Goal: Task Accomplishment & Management: Manage account settings

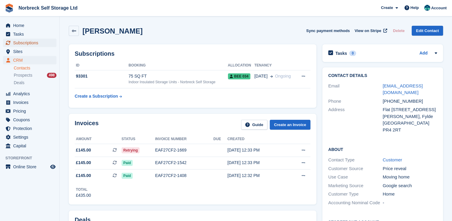
click at [36, 42] on span "Subscriptions" at bounding box center [31, 43] width 36 height 8
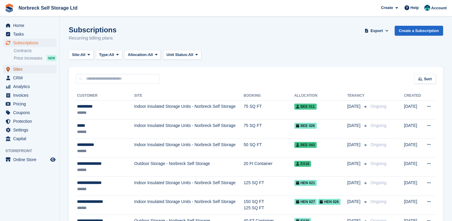
click at [30, 69] on span "Sites" at bounding box center [31, 69] width 36 height 8
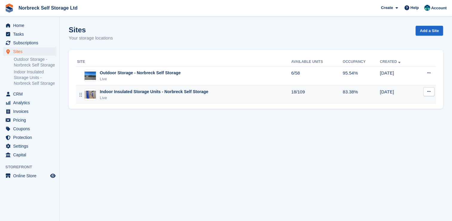
click at [128, 100] on div "Live" at bounding box center [154, 98] width 109 height 6
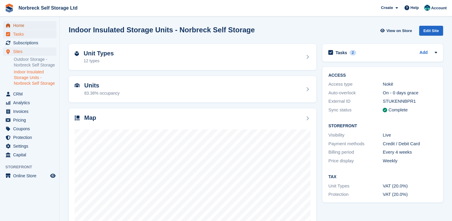
drag, startPoint x: 41, startPoint y: 28, endPoint x: 56, endPoint y: 37, distance: 17.0
click at [41, 28] on span "Home" at bounding box center [31, 25] width 36 height 8
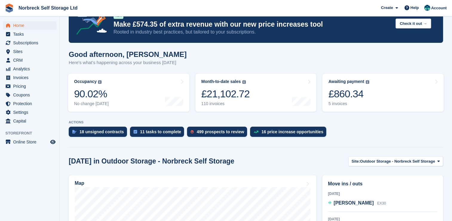
scroll to position [149, 0]
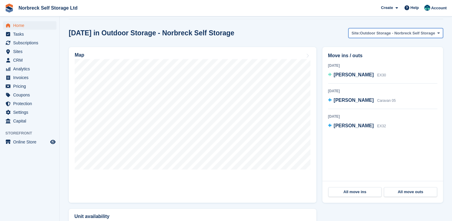
click at [384, 32] on span "Outdoor Storage - Norbreck Self Storage" at bounding box center [397, 33] width 75 height 6
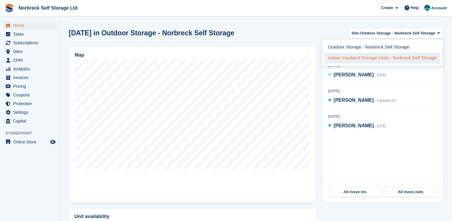
click at [372, 57] on link "Indoor Insulated Storage Units - Norbreck Self Storage" at bounding box center [383, 58] width 116 height 11
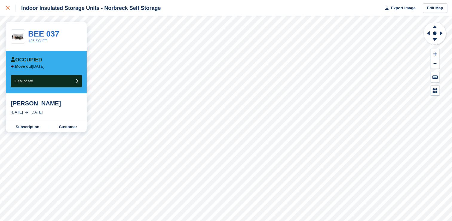
click at [7, 6] on div at bounding box center [11, 7] width 10 height 7
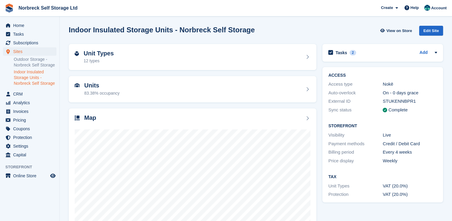
click at [37, 79] on link "Indoor Insulated Storage Units - Norbreck Self Storage" at bounding box center [35, 77] width 43 height 17
click at [39, 45] on span "Subscriptions" at bounding box center [31, 43] width 36 height 8
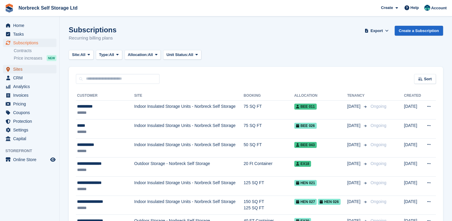
click at [53, 71] on link "Sites" at bounding box center [30, 69] width 54 height 8
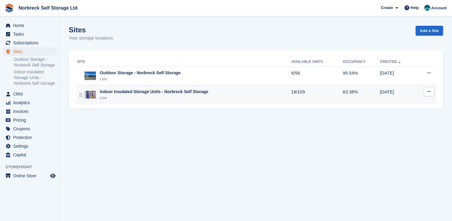
click at [196, 88] on td "Indoor Insulated Storage Units - Norbreck Self Storage Live" at bounding box center [184, 94] width 216 height 19
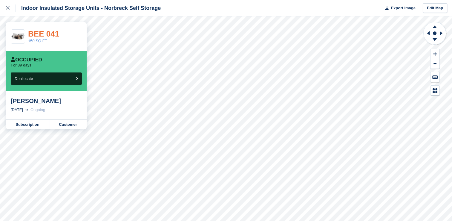
click at [47, 36] on link "BEE 041" at bounding box center [43, 33] width 31 height 9
drag, startPoint x: 5, startPoint y: 4, endPoint x: 74, endPoint y: 48, distance: 81.4
click at [5, 5] on link at bounding box center [8, 8] width 16 height 16
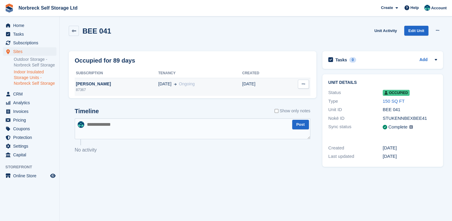
click at [79, 85] on div "[PERSON_NAME]" at bounding box center [117, 84] width 84 height 6
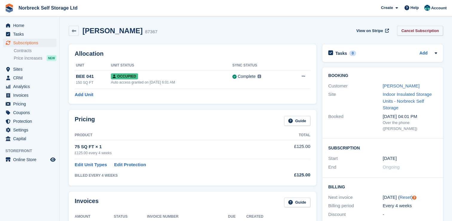
click at [431, 31] on link "Cancel Subscription" at bounding box center [420, 31] width 46 height 10
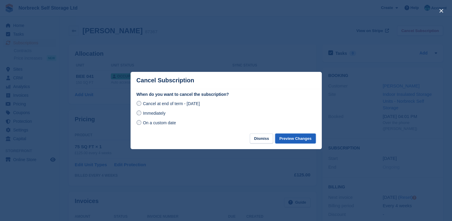
click at [314, 141] on button "Preview Changes" at bounding box center [295, 138] width 41 height 10
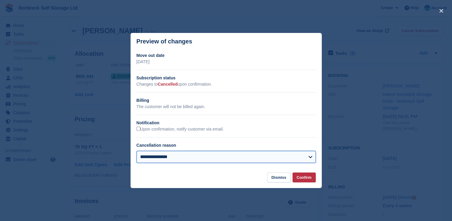
drag, startPoint x: 256, startPoint y: 154, endPoint x: 254, endPoint y: 157, distance: 4.3
click at [256, 154] on select "**********" at bounding box center [226, 157] width 179 height 12
select select "**********"
click at [137, 151] on select "**********" at bounding box center [226, 157] width 179 height 12
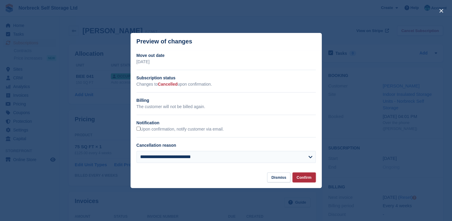
click at [305, 175] on button "Confirm" at bounding box center [304, 177] width 23 height 10
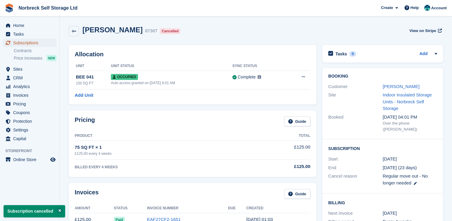
drag, startPoint x: 42, startPoint y: 39, endPoint x: 73, endPoint y: 39, distance: 30.8
click at [42, 39] on span "Subscriptions" at bounding box center [31, 43] width 36 height 8
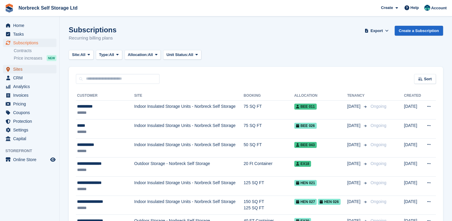
click at [20, 71] on span "Sites" at bounding box center [31, 69] width 36 height 8
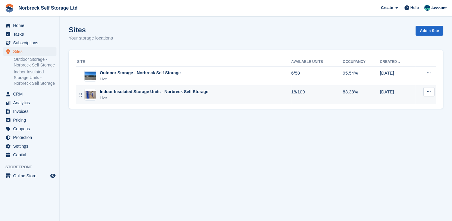
click at [178, 101] on td "Indoor Insulated Storage Units - Norbreck Self Storage Live" at bounding box center [184, 94] width 216 height 19
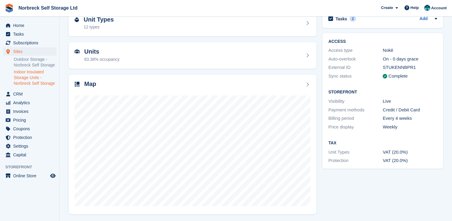
scroll to position [34, 0]
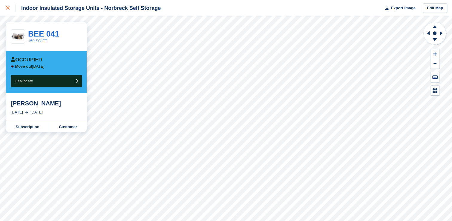
click at [6, 12] on link at bounding box center [8, 8] width 16 height 16
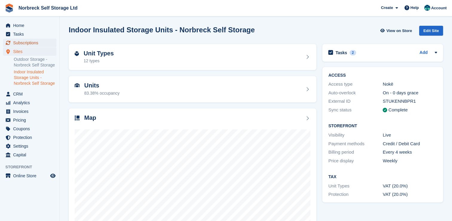
click at [32, 42] on span "Subscriptions" at bounding box center [31, 43] width 36 height 8
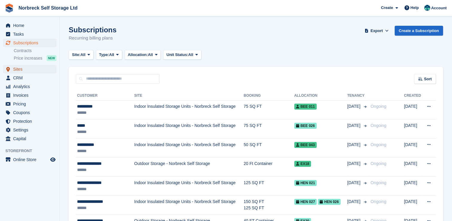
click at [45, 70] on span "Sites" at bounding box center [31, 69] width 36 height 8
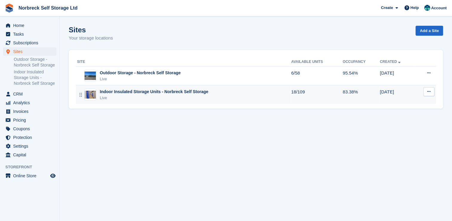
click at [160, 100] on td "Indoor Insulated Storage Units - Norbreck Self Storage Live" at bounding box center [184, 94] width 216 height 19
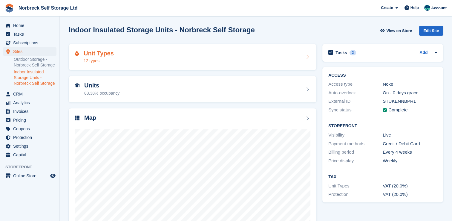
click at [131, 66] on div "Unit Types 12 types" at bounding box center [193, 57] width 248 height 26
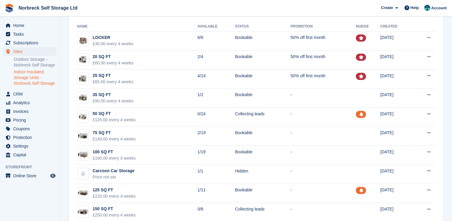
scroll to position [30, 0]
click at [40, 79] on link "Indoor Insulated Storage Units - Norbreck Self Storage" at bounding box center [35, 77] width 43 height 17
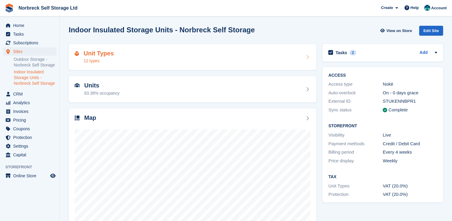
click at [192, 59] on div "Unit Types 12 types" at bounding box center [193, 57] width 236 height 14
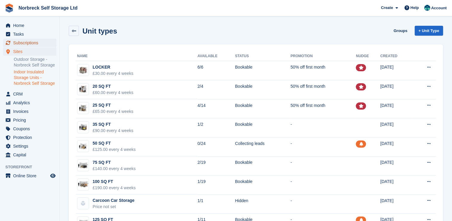
click at [45, 45] on span "Subscriptions" at bounding box center [31, 43] width 36 height 8
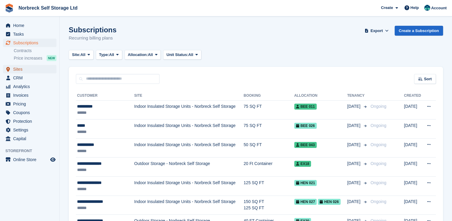
click at [30, 70] on span "Sites" at bounding box center [31, 69] width 36 height 8
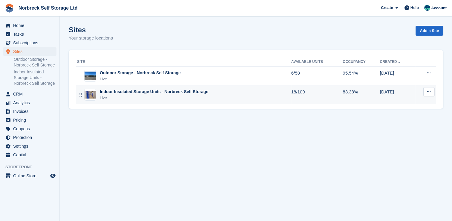
click at [198, 91] on div "Indoor Insulated Storage Units - Norbreck Self Storage" at bounding box center [154, 91] width 109 height 6
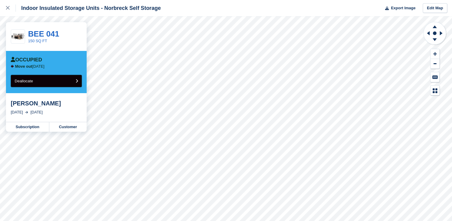
click at [63, 83] on button "Deallocate" at bounding box center [46, 81] width 71 height 12
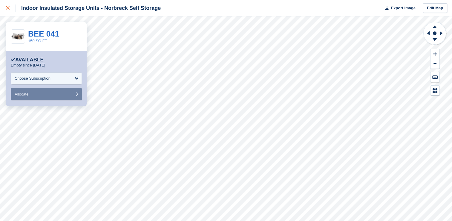
click at [10, 10] on div at bounding box center [11, 7] width 10 height 7
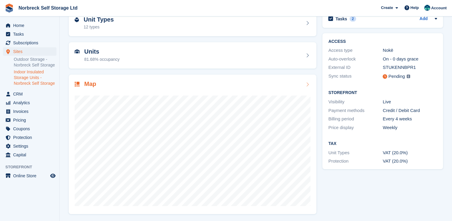
scroll to position [34, 0]
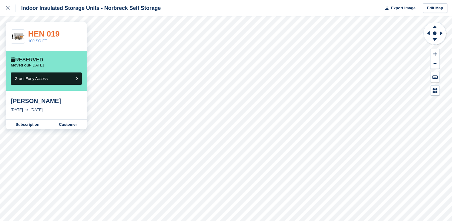
click at [40, 29] on link "HEN 019" at bounding box center [44, 33] width 32 height 9
click at [6, 5] on link at bounding box center [8, 8] width 16 height 16
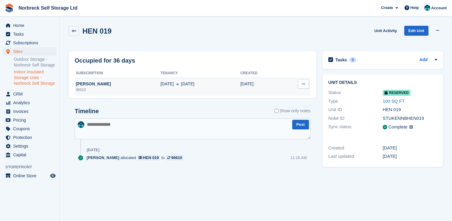
click at [90, 86] on div "John Warren" at bounding box center [118, 84] width 86 height 6
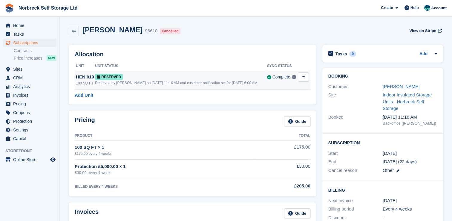
click at [307, 74] on button at bounding box center [303, 76] width 11 height 9
click at [264, 102] on p "Deallocate" at bounding box center [280, 101] width 52 height 8
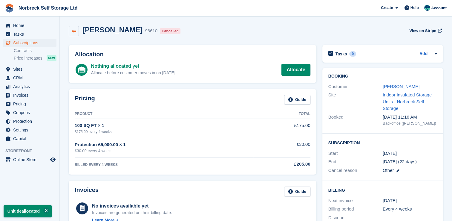
click at [74, 32] on icon at bounding box center [74, 31] width 4 height 4
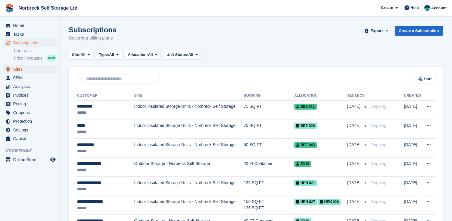
click at [28, 69] on span "Sites" at bounding box center [31, 69] width 36 height 8
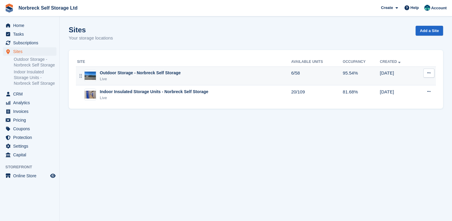
click at [237, 69] on td "Outdoor Storage - Norbreck Self Storage Live" at bounding box center [184, 75] width 216 height 19
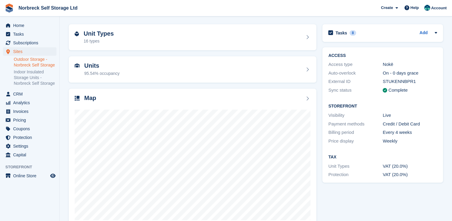
scroll to position [30, 0]
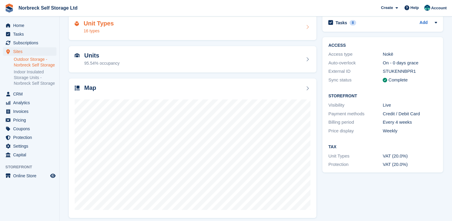
click at [169, 30] on div "Unit Types 16 types" at bounding box center [193, 27] width 236 height 14
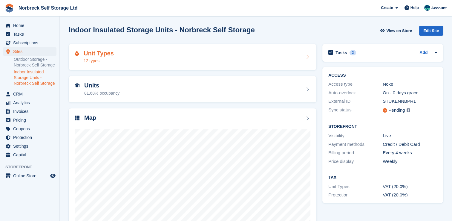
click at [205, 53] on div "Unit Types 12 types" at bounding box center [193, 57] width 236 height 14
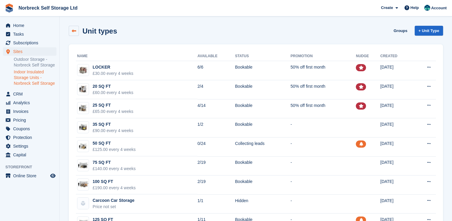
click at [73, 27] on link at bounding box center [74, 31] width 10 height 10
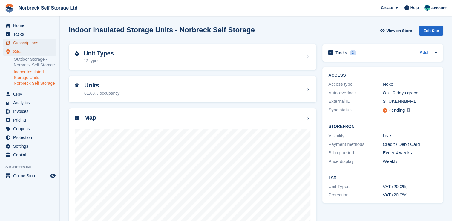
click at [41, 42] on span "Subscriptions" at bounding box center [31, 43] width 36 height 8
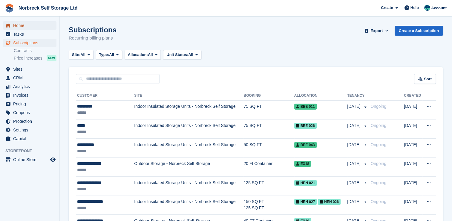
click at [40, 26] on span "Home" at bounding box center [31, 25] width 36 height 8
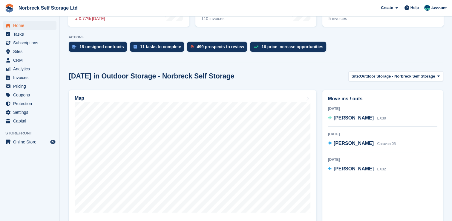
scroll to position [120, 0]
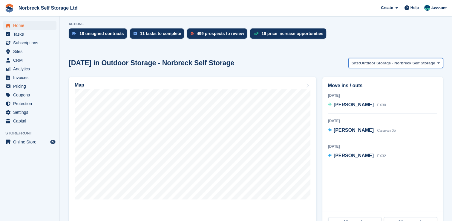
click at [378, 62] on span "Outdoor Storage - Norbreck Self Storage" at bounding box center [397, 63] width 75 height 6
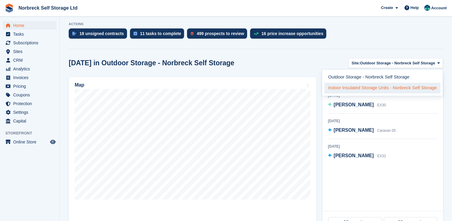
click at [371, 86] on link "Indoor Insulated Storage Units - Norbreck Self Storage" at bounding box center [383, 88] width 116 height 11
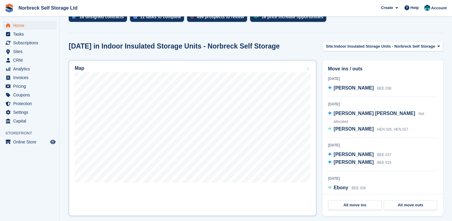
scroll to position [149, 0]
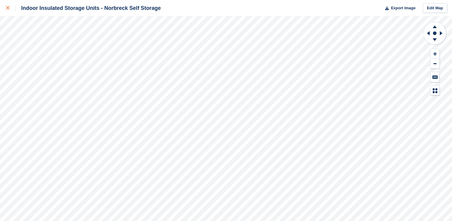
drag, startPoint x: 5, startPoint y: 3, endPoint x: 9, endPoint y: 5, distance: 4.4
click at [5, 3] on link at bounding box center [8, 8] width 16 height 16
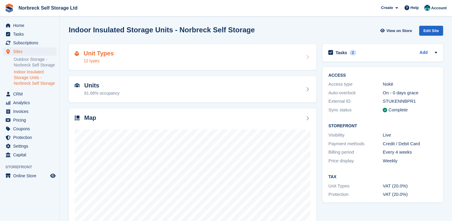
click at [108, 59] on div "12 types" at bounding box center [99, 61] width 30 height 6
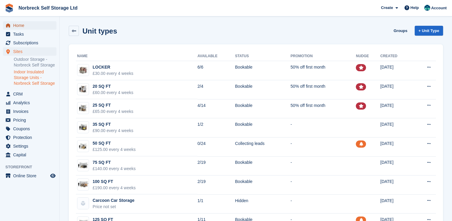
click at [23, 23] on span "Home" at bounding box center [31, 25] width 36 height 8
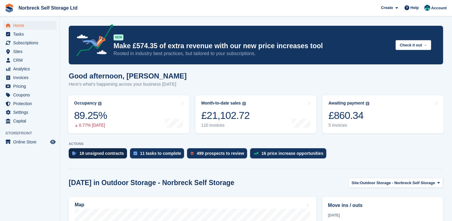
click at [93, 157] on div "18 unsigned contracts" at bounding box center [98, 153] width 58 height 10
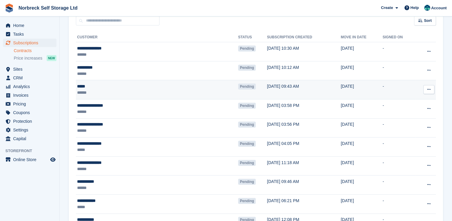
scroll to position [60, 0]
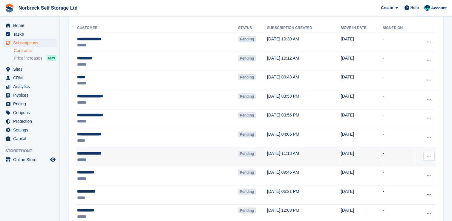
click at [134, 161] on div "******" at bounding box center [126, 159] width 98 height 6
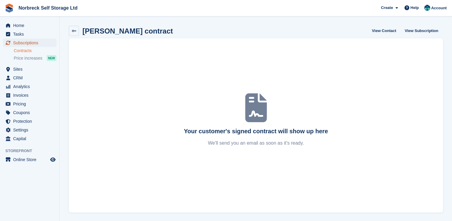
click at [38, 44] on span "Subscriptions" at bounding box center [31, 43] width 36 height 8
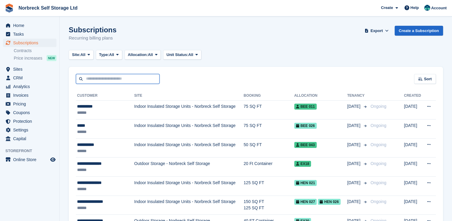
drag, startPoint x: 134, startPoint y: 83, endPoint x: 137, endPoint y: 80, distance: 4.1
click at [135, 82] on input "text" at bounding box center [118, 79] width 84 height 10
type input "****"
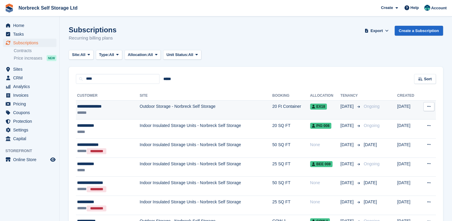
click at [152, 111] on td "Outdoor Storage - Norbreck Self Storage" at bounding box center [206, 109] width 133 height 19
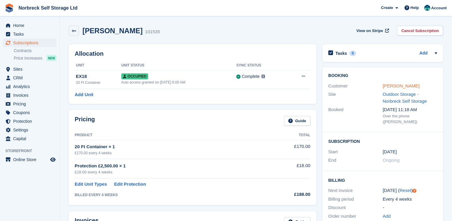
click at [411, 86] on link "[PERSON_NAME]" at bounding box center [401, 85] width 37 height 5
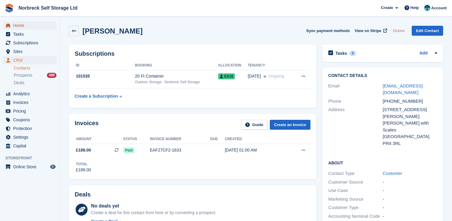
click at [31, 29] on span "Home" at bounding box center [31, 25] width 36 height 8
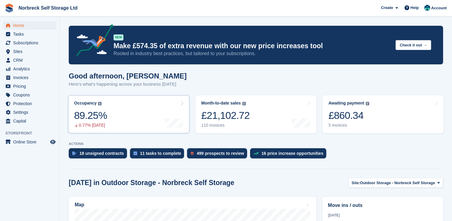
click at [154, 104] on link "Occupancy The percentage of all currently allocated units in terms of area. Inc…" at bounding box center [128, 114] width 121 height 38
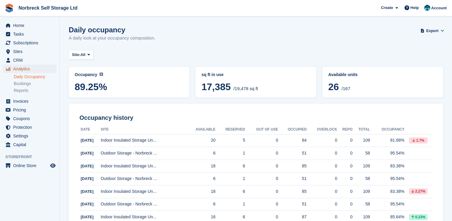
click at [31, 68] on span "Analytics" at bounding box center [31, 69] width 36 height 8
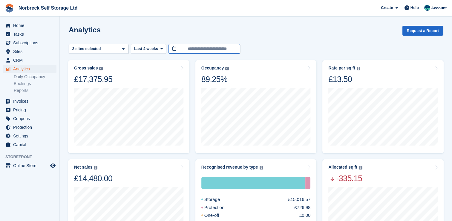
click at [213, 46] on input "**********" at bounding box center [205, 49] width 72 height 10
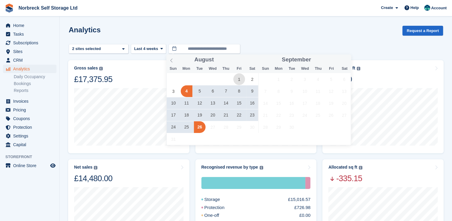
click at [235, 77] on span "1" at bounding box center [239, 79] width 12 height 12
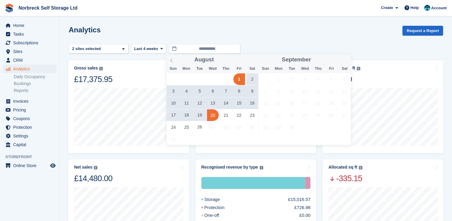
click at [212, 116] on span "20" at bounding box center [213, 115] width 12 height 12
type input "**********"
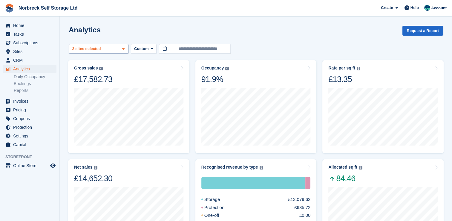
click at [117, 46] on div "Outdoor Storage - Norbreck ... 2 sites selected" at bounding box center [99, 49] width 60 height 10
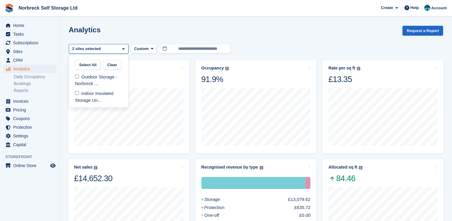
click at [179, 31] on div "Analytics Request a Report" at bounding box center [256, 34] width 375 height 17
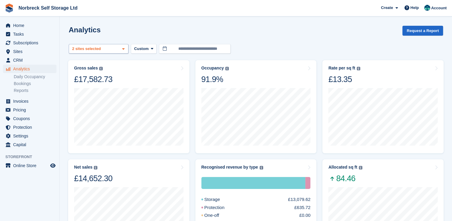
click at [90, 46] on div "2 sites selected" at bounding box center [87, 49] width 32 height 6
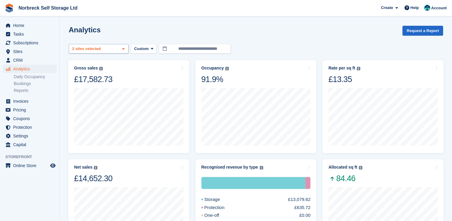
click at [100, 45] on div "Outdoor Storage - Norbreck ... 2 sites selected" at bounding box center [99, 49] width 60 height 10
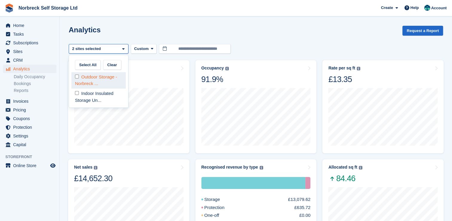
click at [94, 78] on div "Outdoor Storage - Norbreck ..." at bounding box center [98, 80] width 54 height 16
select select "****"
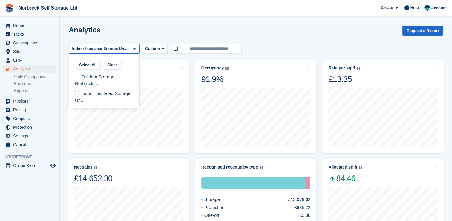
click at [132, 34] on div "Analytics Request a Report" at bounding box center [256, 34] width 375 height 17
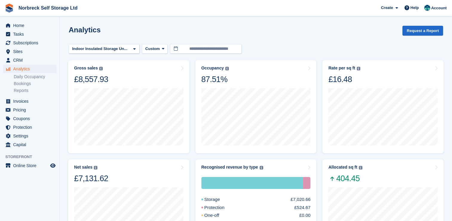
click at [100, 47] on div "Indoor Insulated Storage Un..." at bounding box center [100, 49] width 59 height 6
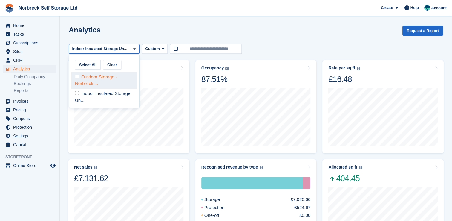
click at [107, 72] on div "Outdoor Storage - Norbreck ..." at bounding box center [103, 80] width 65 height 16
select select "****"
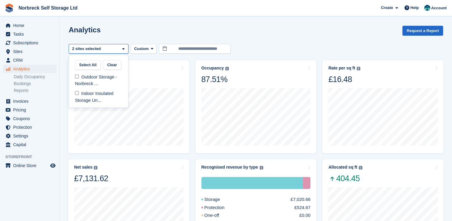
click at [273, 39] on div "Analytics Request a Report" at bounding box center [256, 34] width 375 height 17
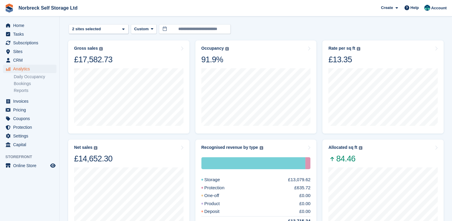
scroll to position [30, 0]
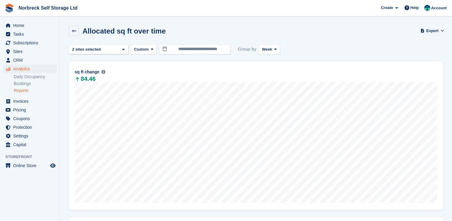
drag, startPoint x: 74, startPoint y: 30, endPoint x: 92, endPoint y: 34, distance: 18.3
click at [74, 30] on icon at bounding box center [74, 31] width 4 height 4
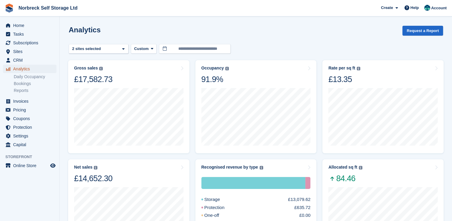
click at [31, 70] on span "Analytics" at bounding box center [31, 69] width 36 height 8
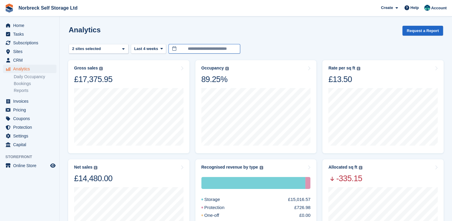
click at [219, 52] on input "**********" at bounding box center [205, 49] width 72 height 10
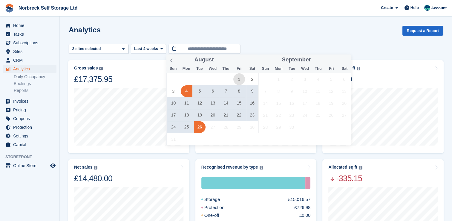
click at [236, 78] on span "1" at bounding box center [239, 79] width 12 height 12
click at [202, 127] on span "26" at bounding box center [200, 127] width 12 height 12
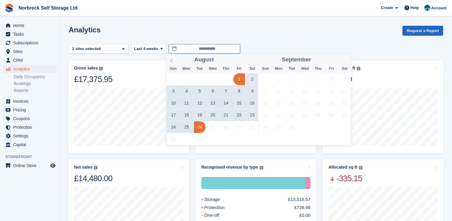
type input "**********"
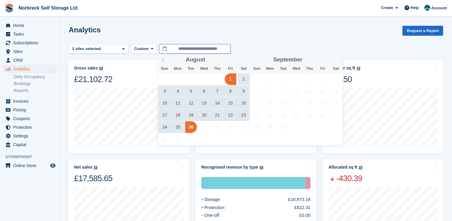
click at [175, 49] on input "**********" at bounding box center [195, 49] width 72 height 10
click at [251, 35] on div "Analytics Request a Report" at bounding box center [256, 34] width 375 height 17
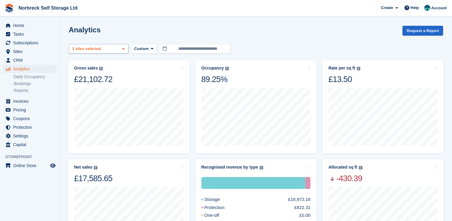
click at [116, 46] on div "Outdoor Storage - Norbreck ... 2 sites selected" at bounding box center [99, 49] width 60 height 10
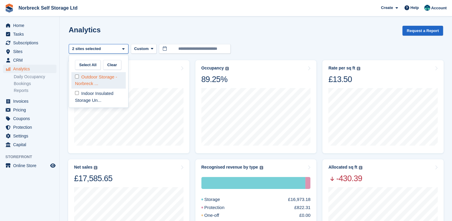
click at [90, 75] on div "Outdoor Storage - Norbreck ..." at bounding box center [98, 80] width 54 height 16
select select "****"
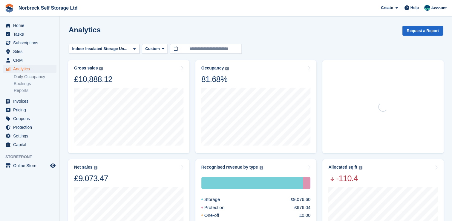
click at [113, 51] on div "Indoor Insulated Storage Un..." at bounding box center [100, 49] width 59 height 6
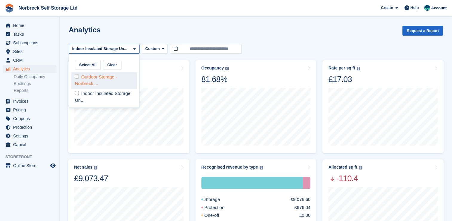
click at [97, 84] on div "Outdoor Storage - Norbreck ..." at bounding box center [103, 80] width 65 height 16
select select "****"
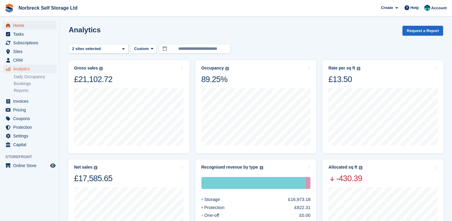
click at [45, 29] on span "Home" at bounding box center [31, 25] width 36 height 8
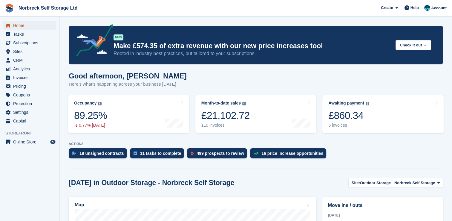
click at [30, 23] on span "Home" at bounding box center [31, 25] width 36 height 8
click at [355, 120] on div "£860.34" at bounding box center [349, 115] width 41 height 12
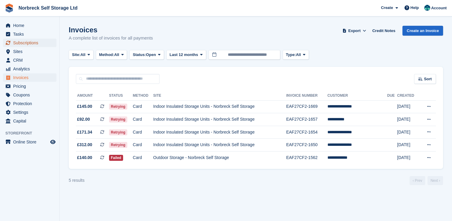
click at [39, 45] on span "Subscriptions" at bounding box center [31, 43] width 36 height 8
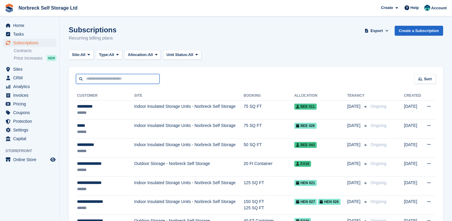
click at [142, 77] on input "text" at bounding box center [118, 79] width 84 height 10
type input "*"
click at [23, 72] on span "Sites" at bounding box center [31, 69] width 36 height 8
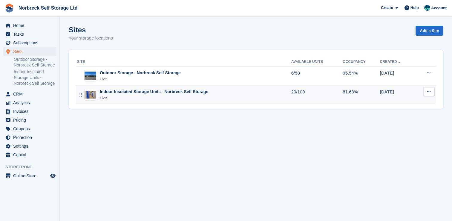
click at [166, 94] on div "Indoor Insulated Storage Units - Norbreck Self Storage" at bounding box center [154, 91] width 109 height 6
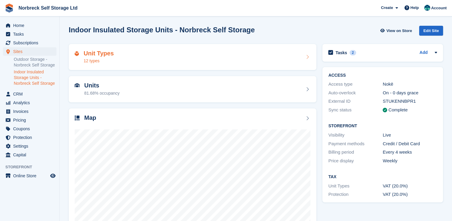
click at [242, 65] on div "Unit Types 12 types" at bounding box center [193, 57] width 248 height 26
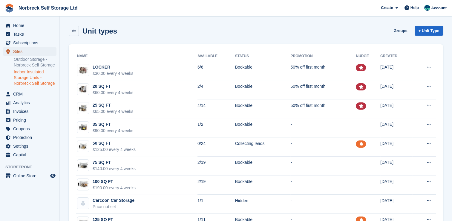
click span "Sites"
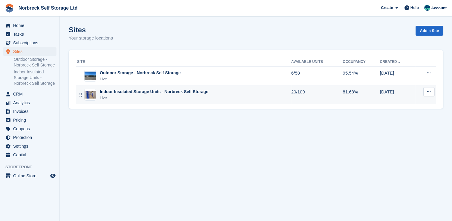
click div "Indoor Insulated Storage Units - Norbreck Self Storage Live"
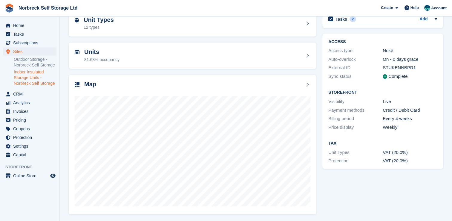
scroll to position [34, 0]
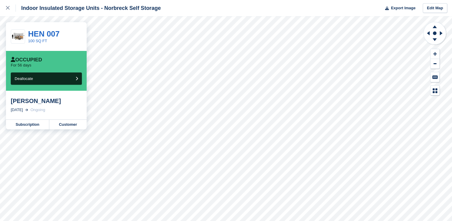
click at [32, 104] on div "Rhys Hexter" at bounding box center [46, 100] width 71 height 7
click at [38, 124] on link "Subscription" at bounding box center [27, 125] width 43 height 10
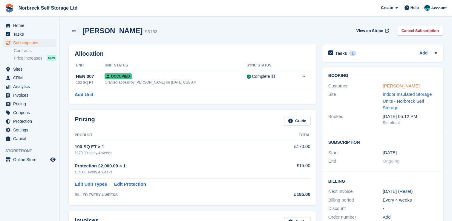
click at [401, 88] on link "[PERSON_NAME]" at bounding box center [401, 85] width 37 height 5
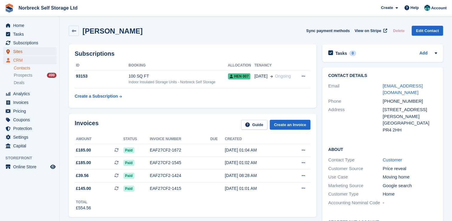
click at [35, 53] on span "Sites" at bounding box center [31, 51] width 36 height 8
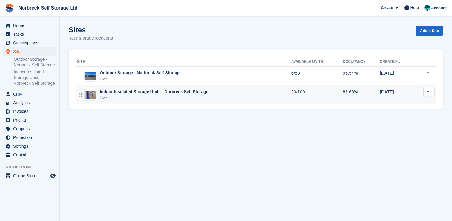
click at [207, 100] on div "Indoor Insulated Storage Units - Norbreck Self Storage Live" at bounding box center [184, 94] width 214 height 12
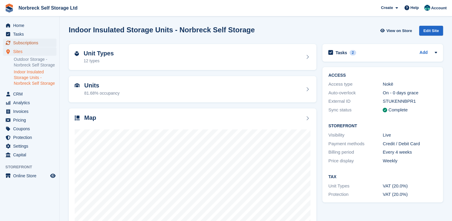
click at [35, 44] on span "Subscriptions" at bounding box center [31, 43] width 36 height 8
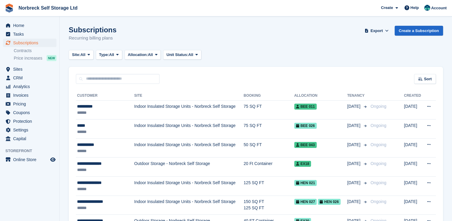
click at [90, 82] on input "text" at bounding box center [118, 79] width 84 height 10
type input "****"
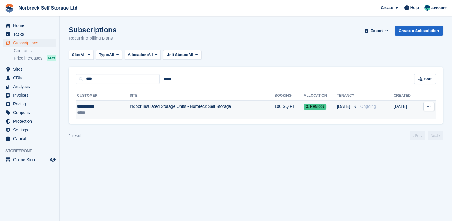
click at [135, 115] on td "Indoor Insulated Storage Units - Norbreck Self Storage" at bounding box center [202, 109] width 145 height 19
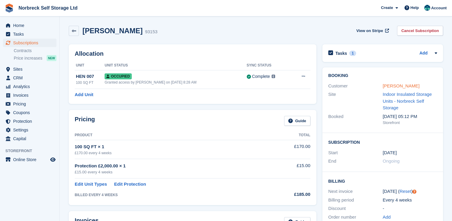
click at [387, 84] on link "[PERSON_NAME]" at bounding box center [401, 85] width 37 height 5
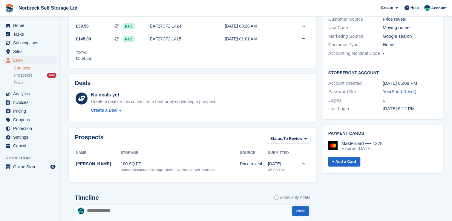
scroll to position [149, 0]
click at [17, 23] on span "Home" at bounding box center [31, 25] width 36 height 8
